Goal: Find specific page/section: Find specific page/section

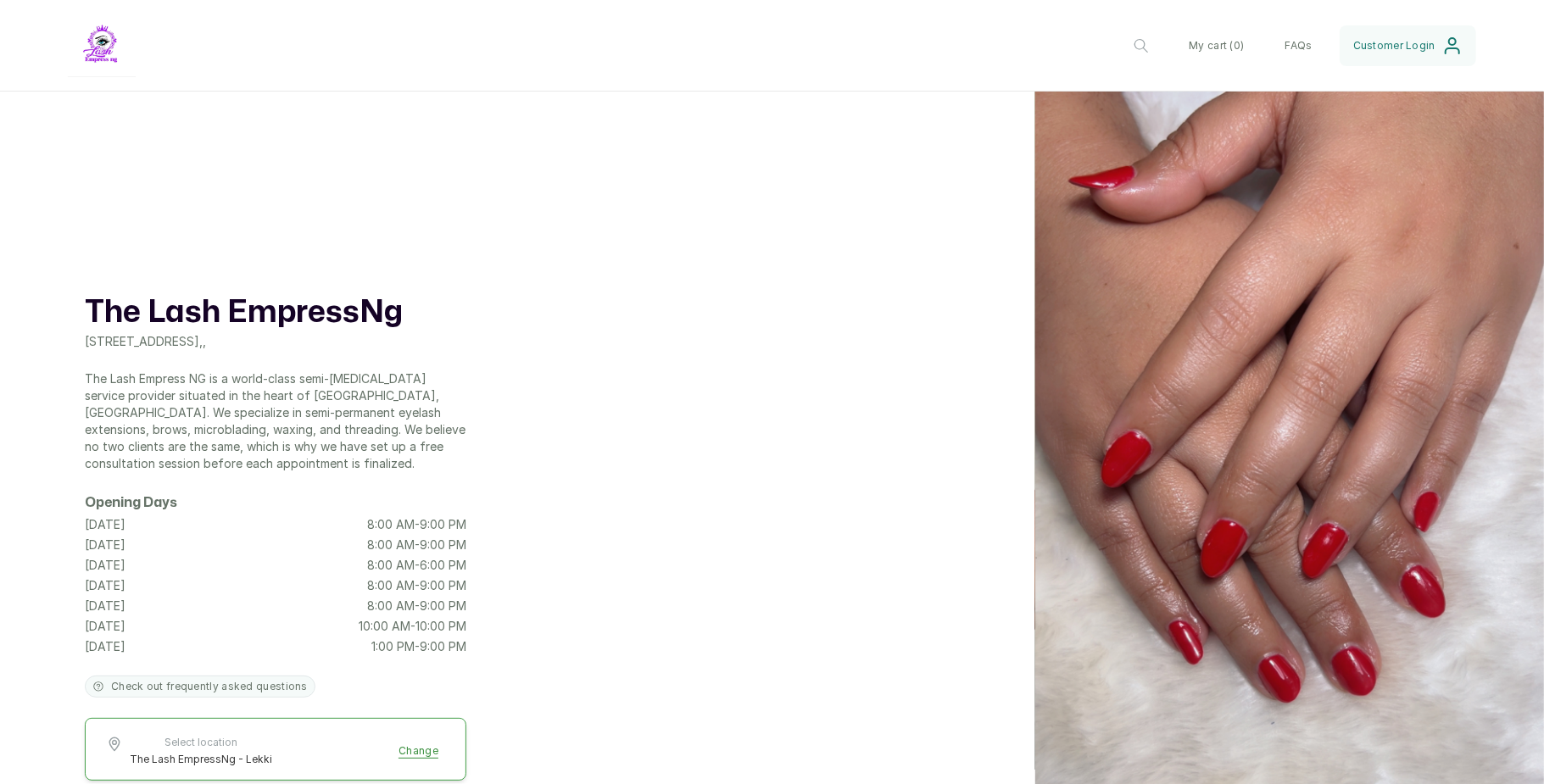
scroll to position [929, 0]
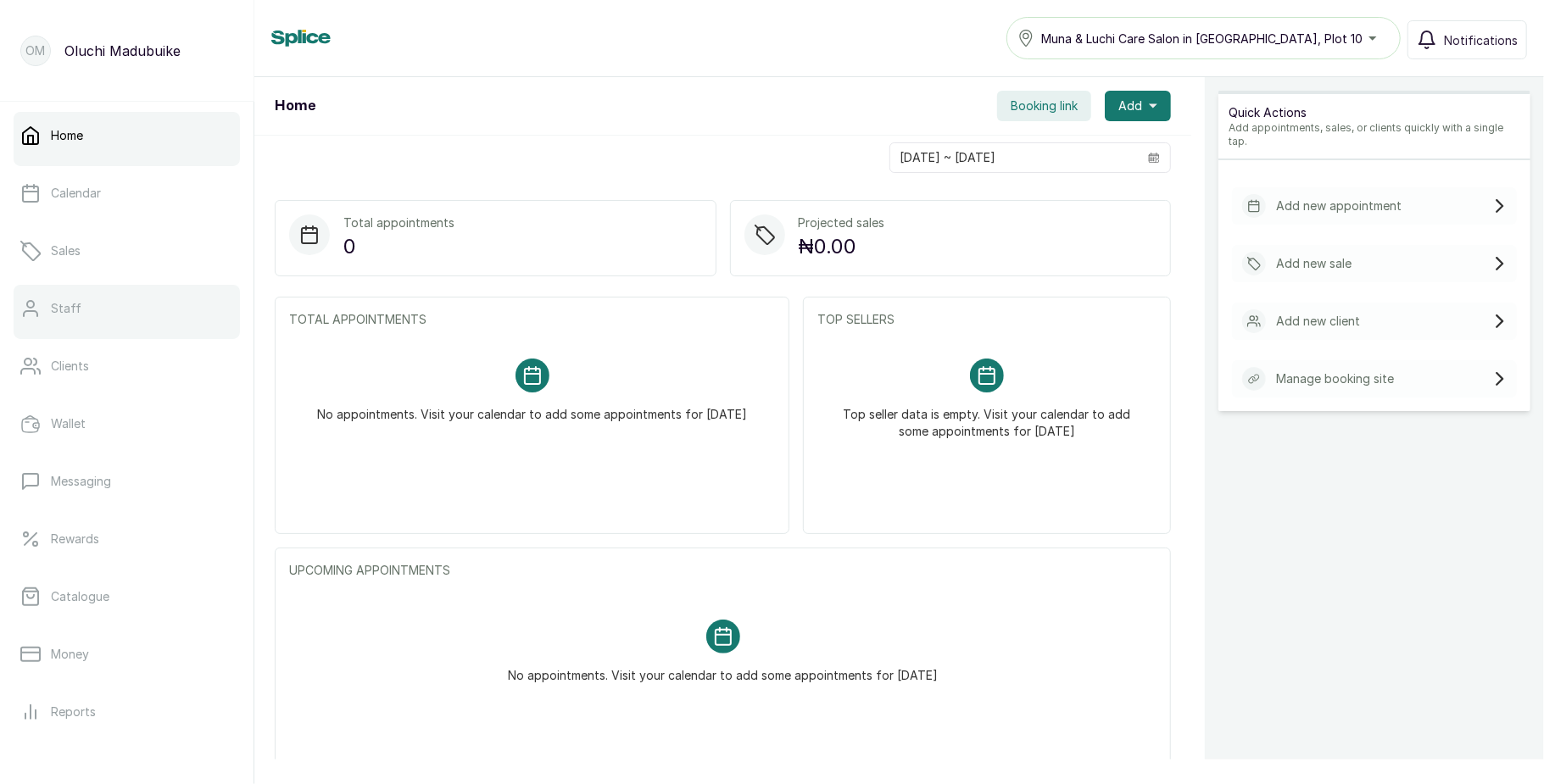
click at [134, 329] on link "Staff" at bounding box center [126, 309] width 226 height 47
